Goal: Information Seeking & Learning: Learn about a topic

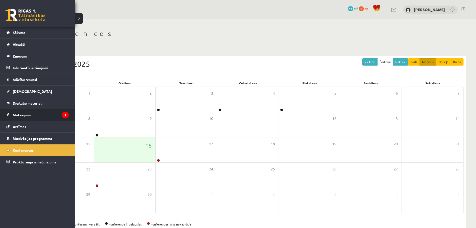
click at [28, 116] on legend "Maksājumi 1" at bounding box center [41, 115] width 56 height 12
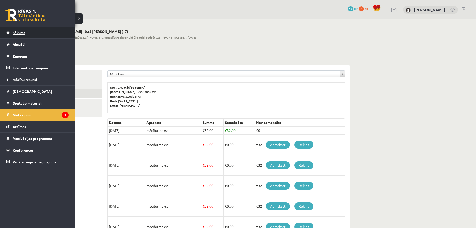
click at [15, 32] on span "Sākums" at bounding box center [19, 32] width 13 height 5
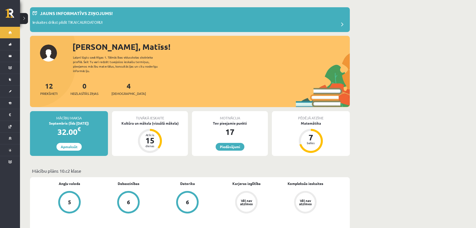
scroll to position [25, 0]
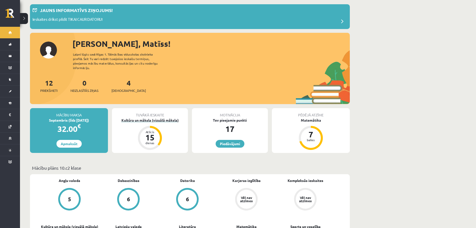
click at [155, 118] on div "Kultūra un māksla (vizuālā māksla)" at bounding box center [150, 120] width 76 height 5
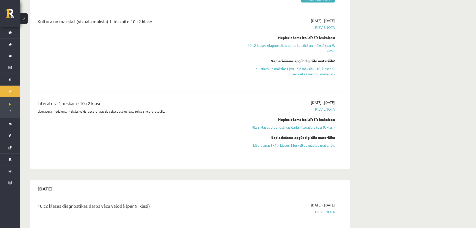
scroll to position [125, 0]
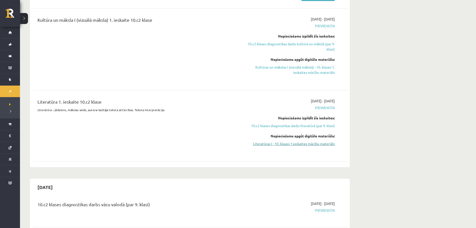
click at [315, 145] on link "Literatūras I - 10. klases 1.ieskaites mācību materiāls" at bounding box center [288, 143] width 94 height 5
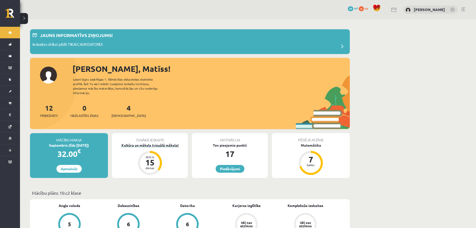
click at [157, 143] on div "Kultūra un māksla (vizuālā māksla)" at bounding box center [150, 145] width 76 height 5
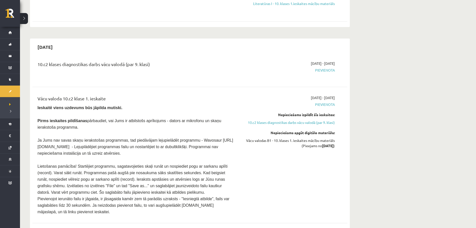
scroll to position [275, 0]
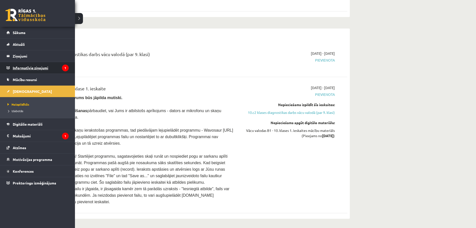
click at [26, 66] on legend "Informatīvie ziņojumi 1" at bounding box center [41, 68] width 56 height 12
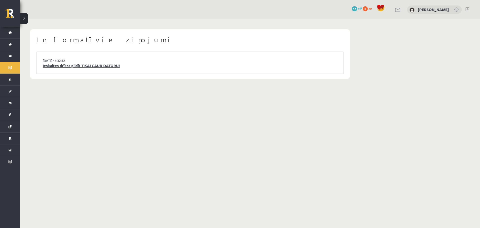
click at [58, 65] on link "Ieskaites drīkst pildīt TIKAI CAUR DATORU!" at bounding box center [190, 66] width 295 height 6
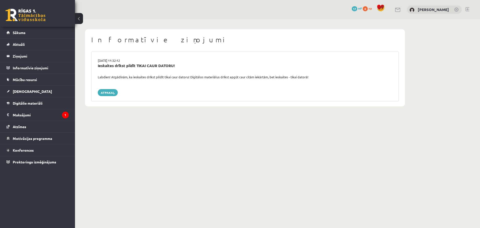
click at [81, 19] on button at bounding box center [79, 18] width 8 height 11
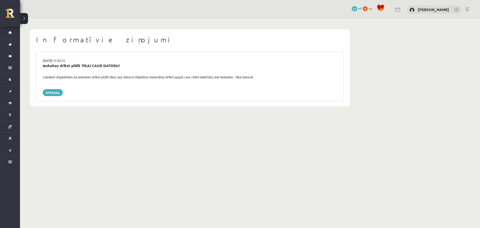
click at [25, 21] on button at bounding box center [24, 18] width 8 height 11
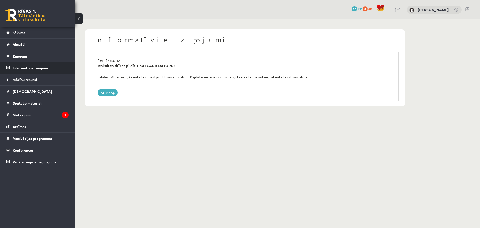
click at [22, 68] on legend "Informatīvie ziņojumi 0" at bounding box center [41, 68] width 56 height 12
